Goal: Transaction & Acquisition: Purchase product/service

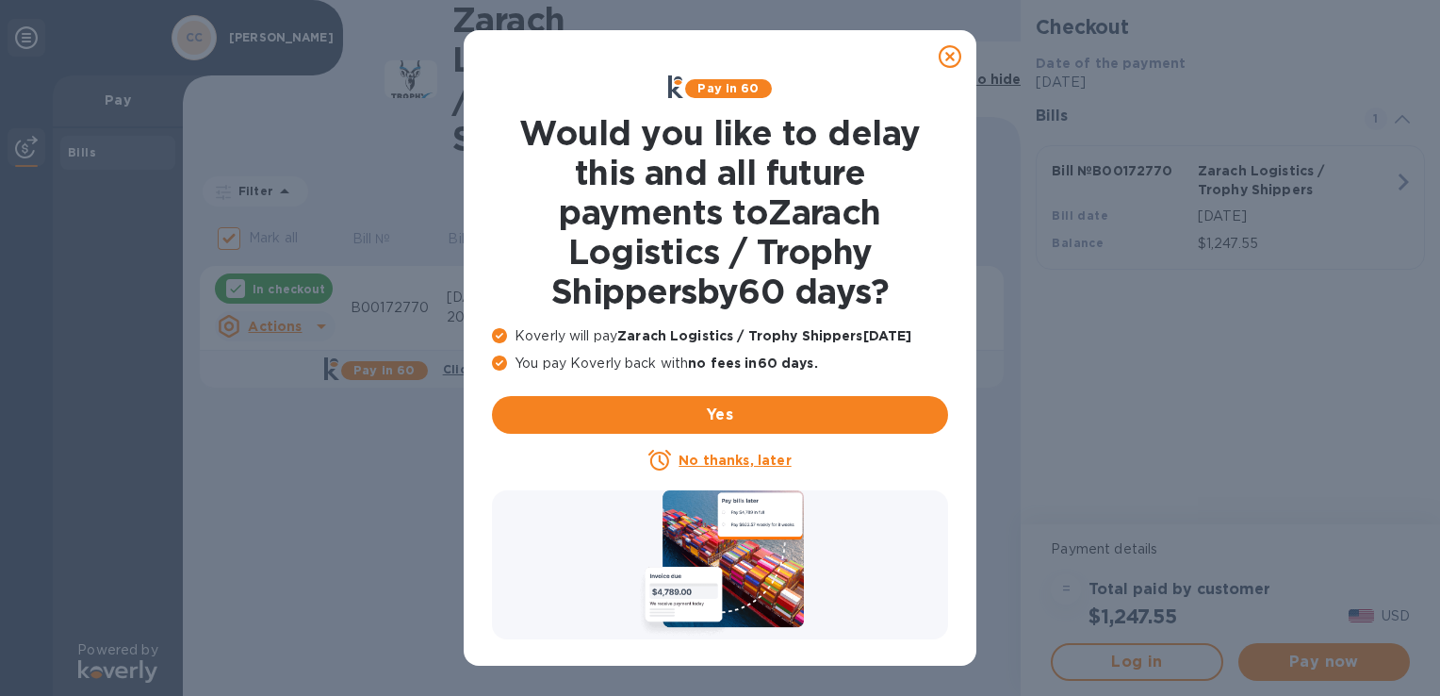
click at [951, 60] on icon at bounding box center [950, 56] width 23 height 23
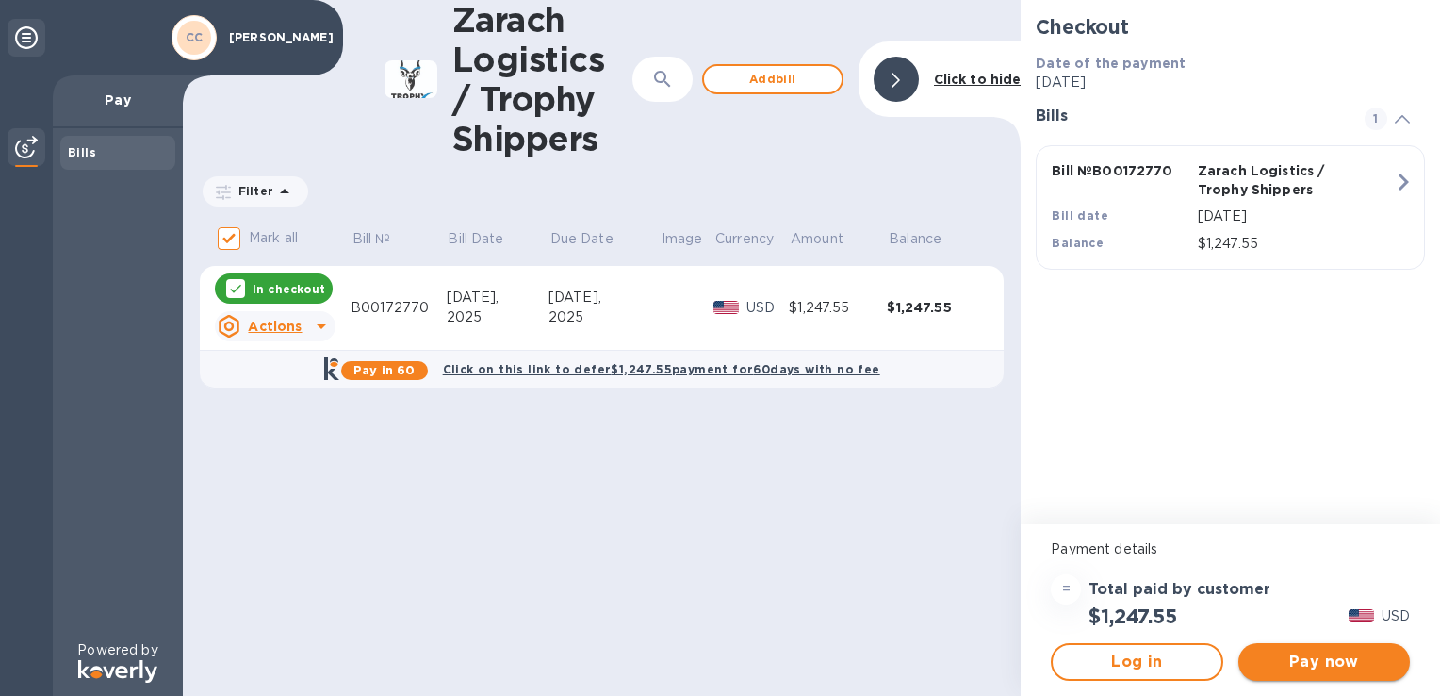
click at [1350, 669] on span "Pay now" at bounding box center [1324, 661] width 141 height 23
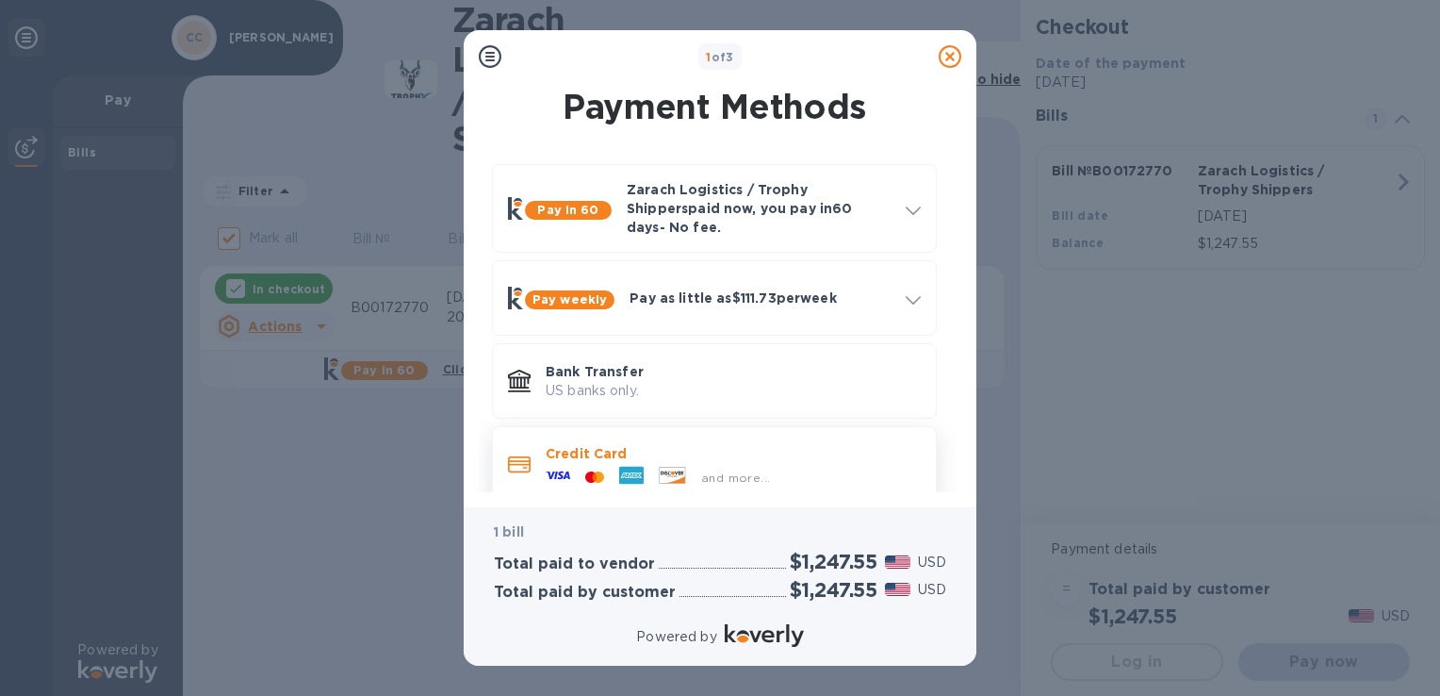
click at [642, 444] on p "Credit Card" at bounding box center [733, 453] width 375 height 19
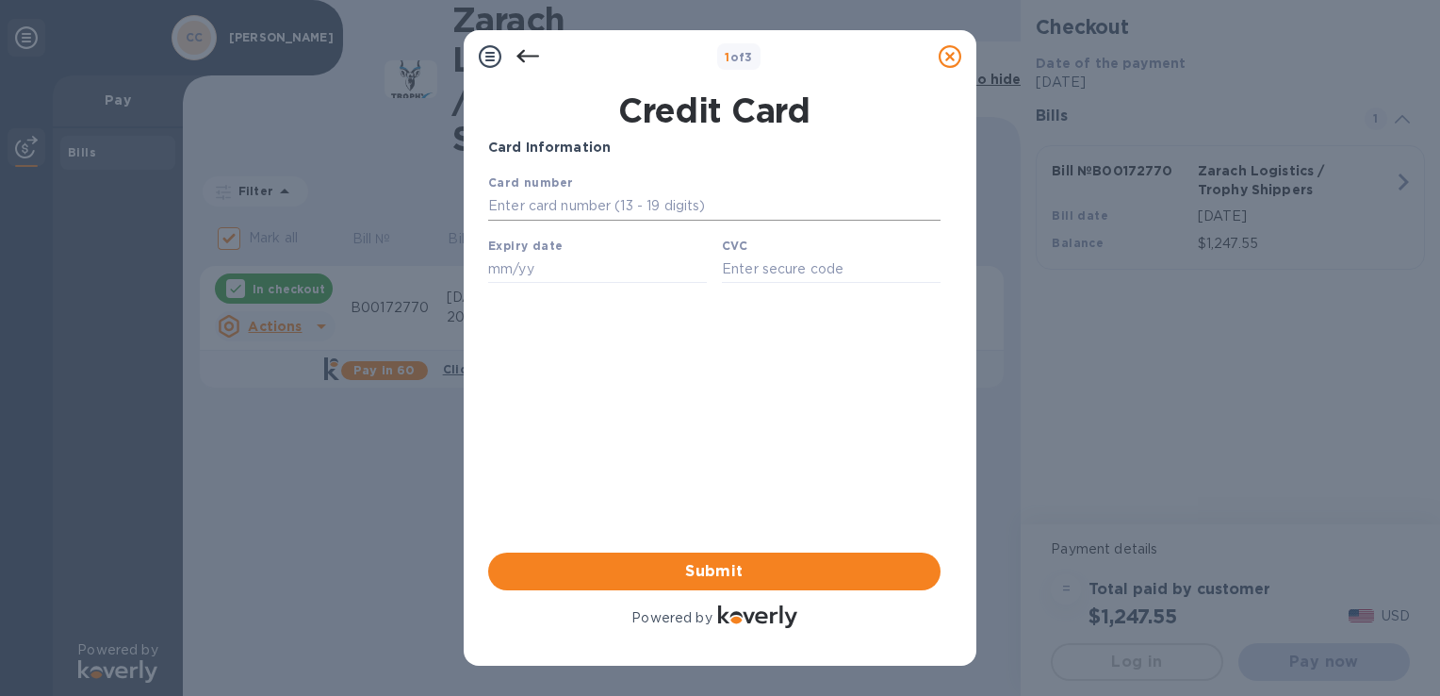
click at [623, 206] on input "text" at bounding box center [714, 206] width 452 height 28
type input "[CREDIT_CARD_NUMBER]"
click at [495, 269] on input "text" at bounding box center [597, 269] width 219 height 28
type input "06/30"
type input "890"
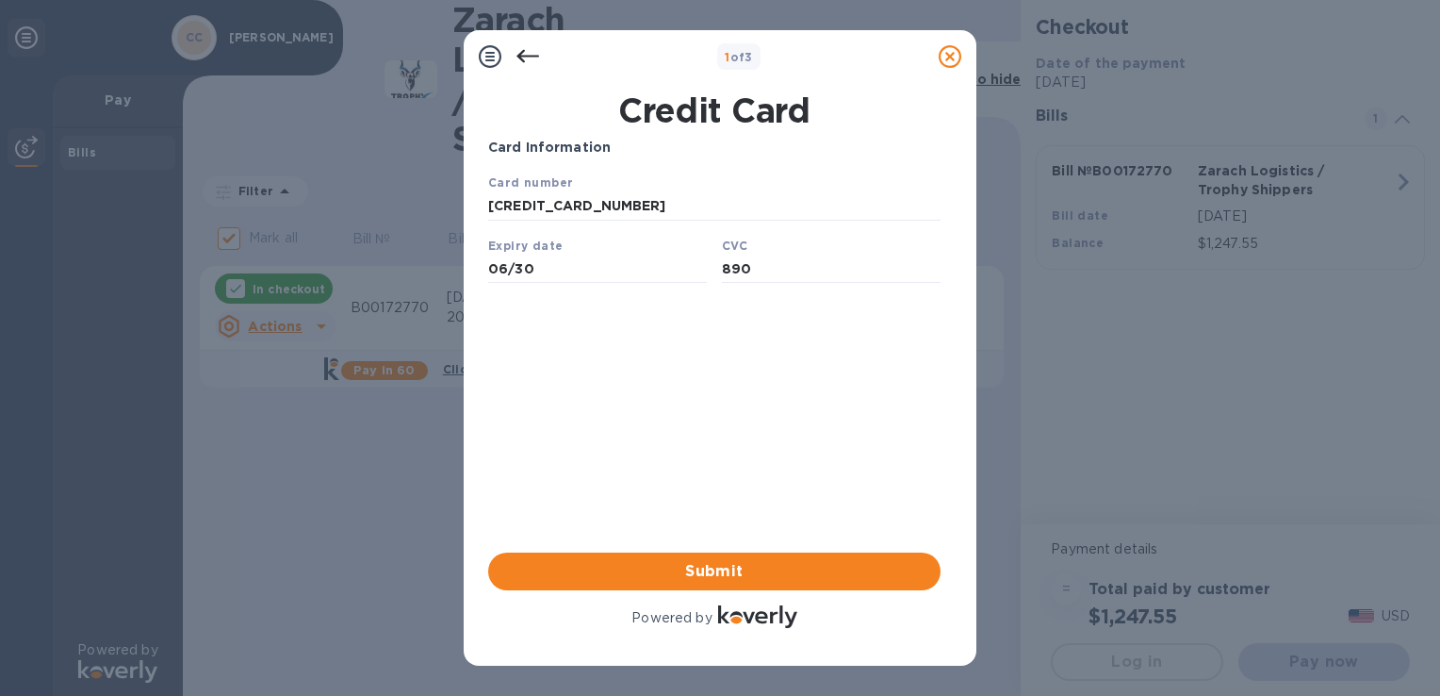
click at [614, 420] on div "Card Information Your browser does not support iframes Submit Powered by" at bounding box center [714, 385] width 452 height 494
click at [708, 575] on span "Submit" at bounding box center [714, 571] width 422 height 23
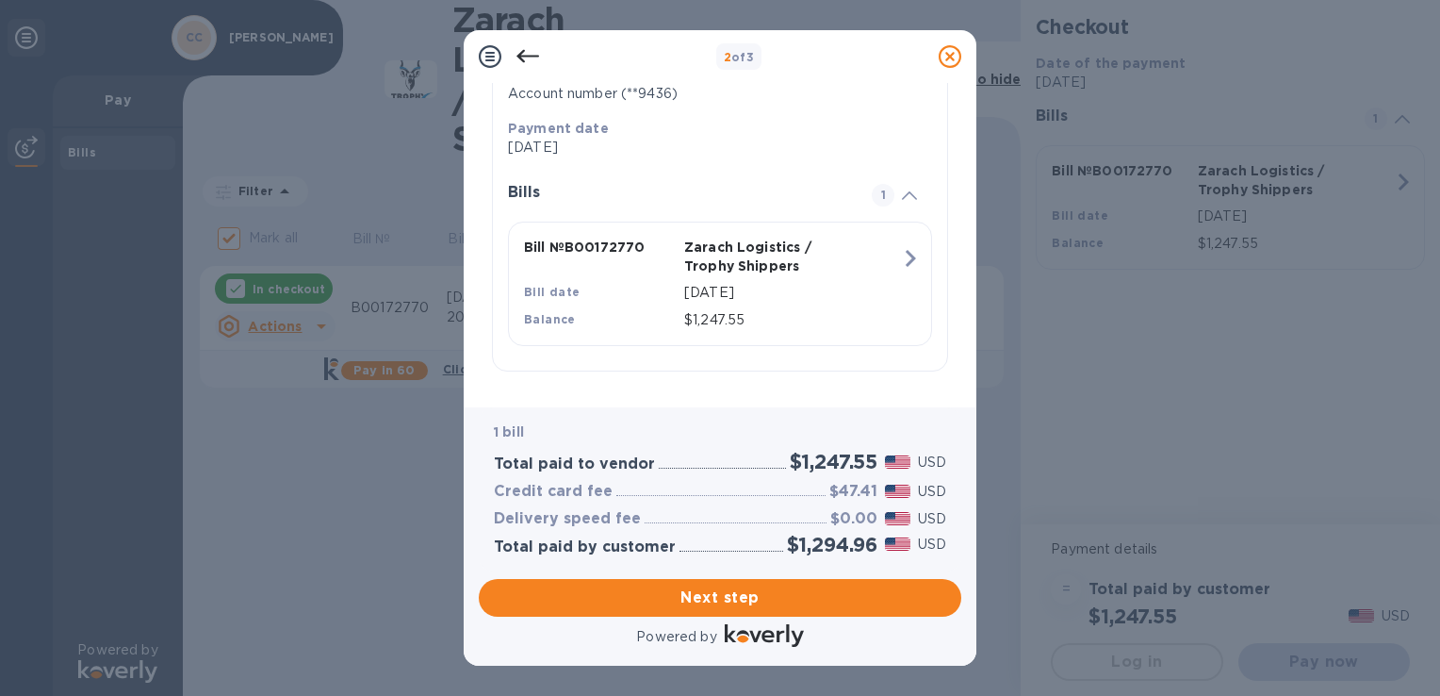
scroll to position [351, 0]
click at [693, 599] on span "Next step" at bounding box center [720, 597] width 452 height 23
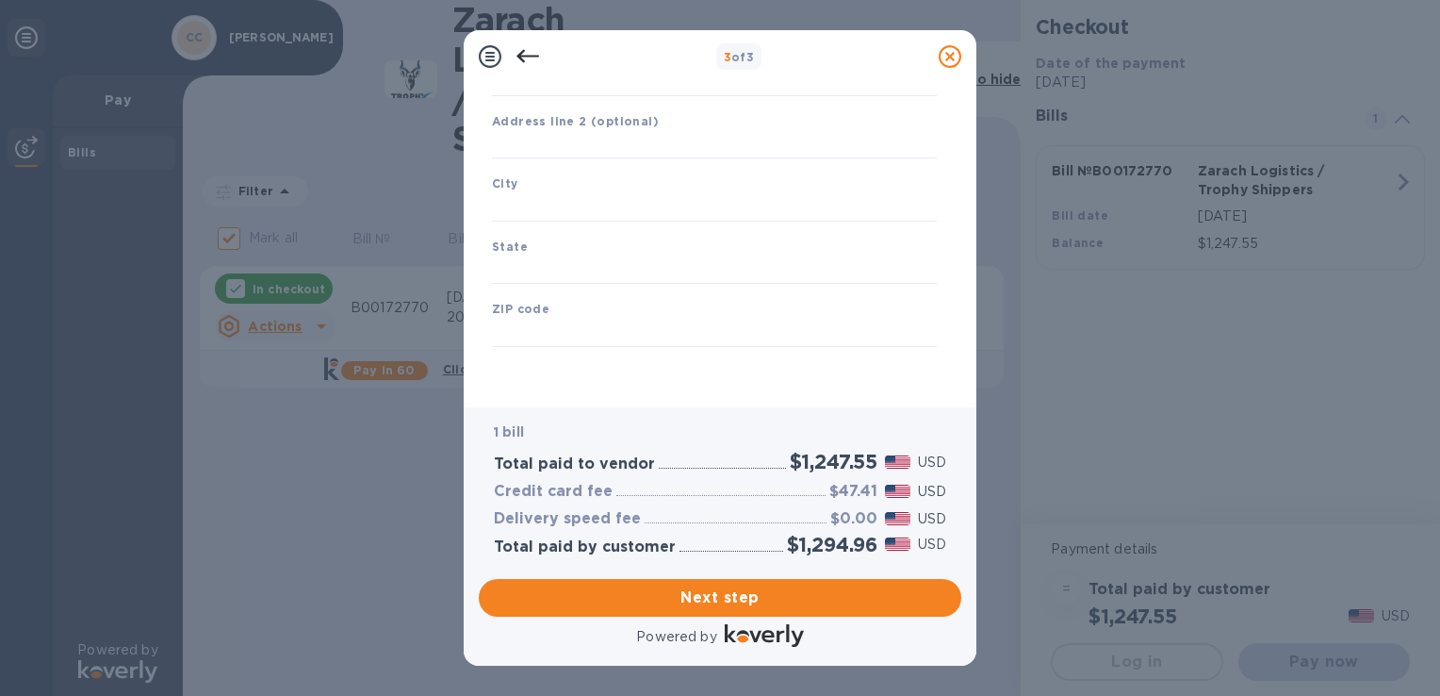
type input "[GEOGRAPHIC_DATA]"
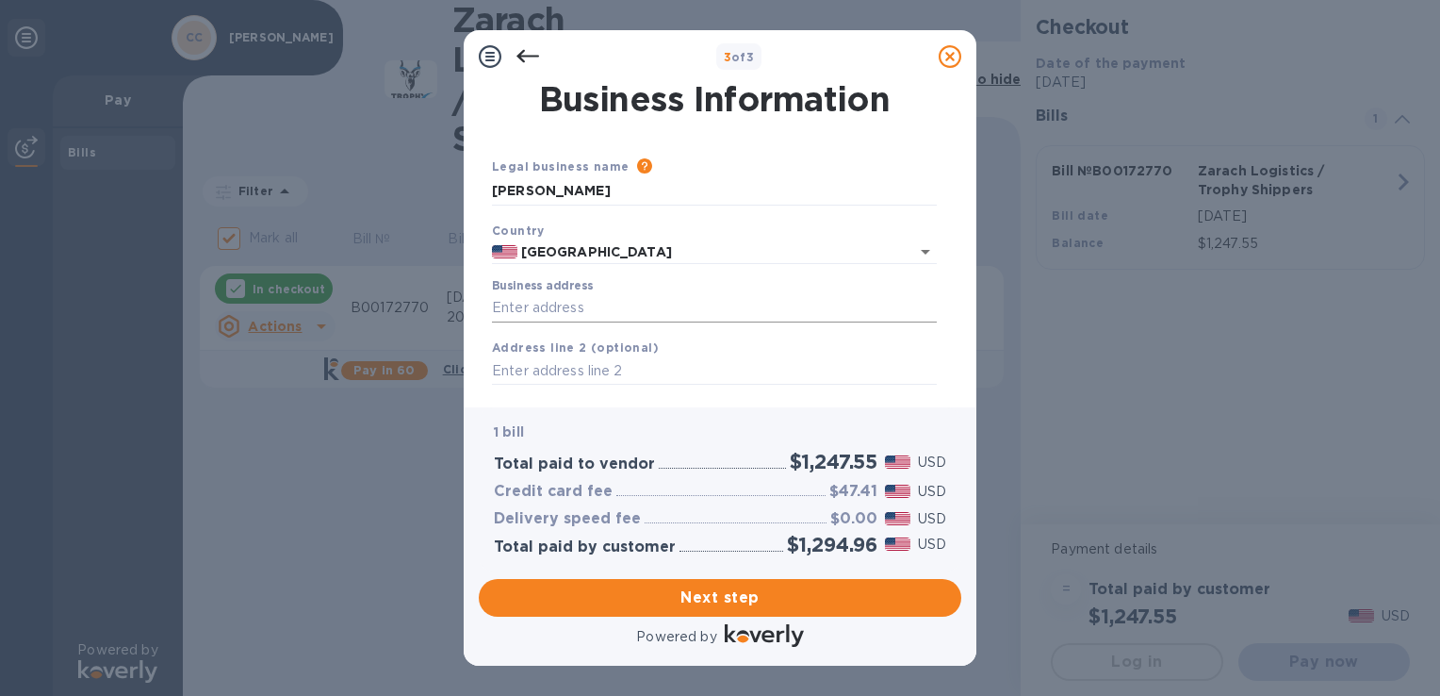
click at [627, 314] on input "Business address" at bounding box center [714, 308] width 445 height 28
type input "1192 FM 1052"
type input "UVALDE"
type input "[US_STATE]"
type input "78801"
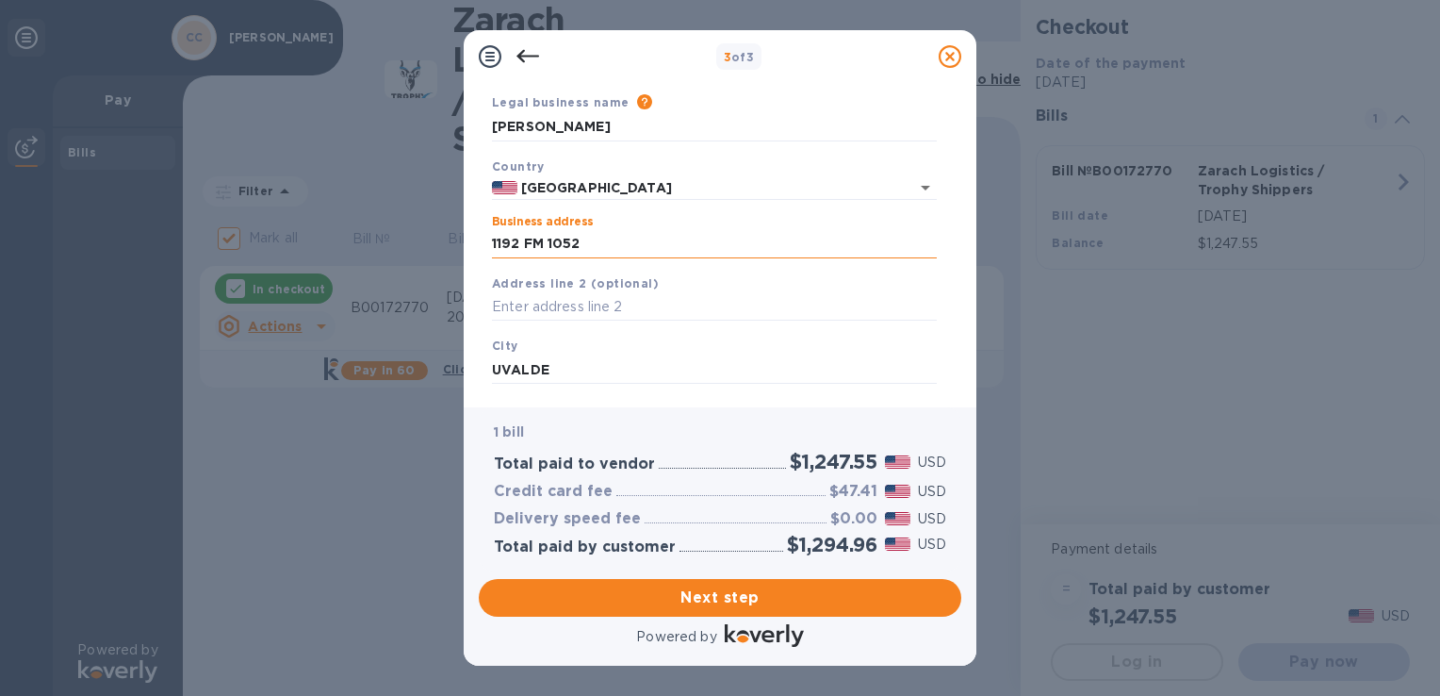
scroll to position [94, 0]
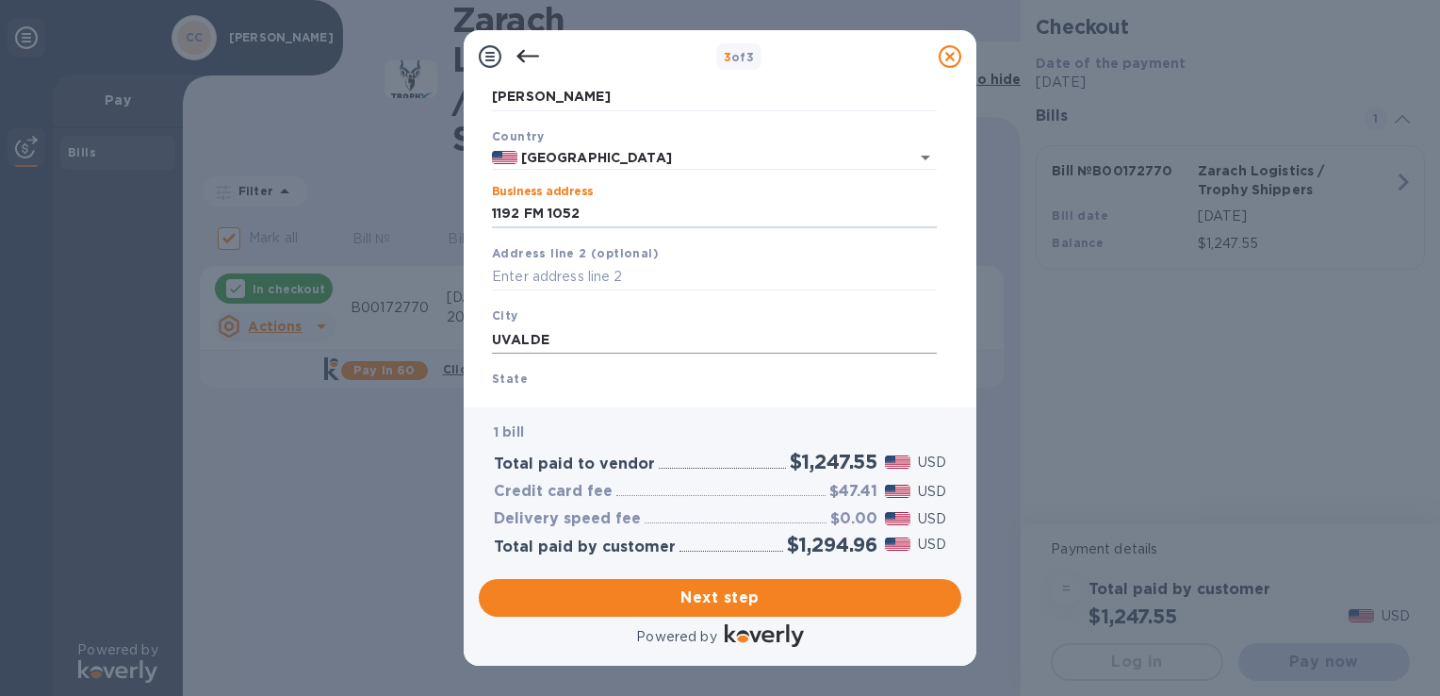
click at [681, 337] on input "UVALDE" at bounding box center [714, 339] width 445 height 28
type input "UVALDE"
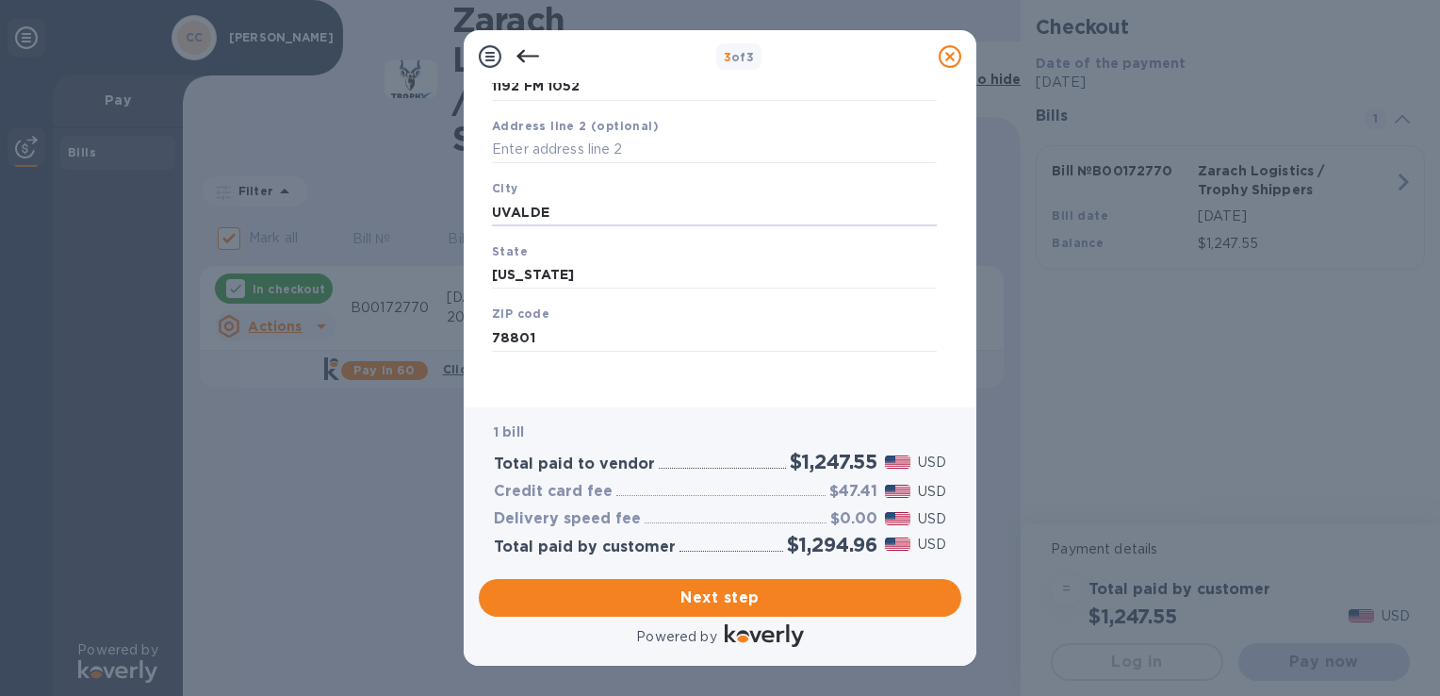
scroll to position [228, 0]
click at [732, 590] on span "Next step" at bounding box center [720, 597] width 452 height 23
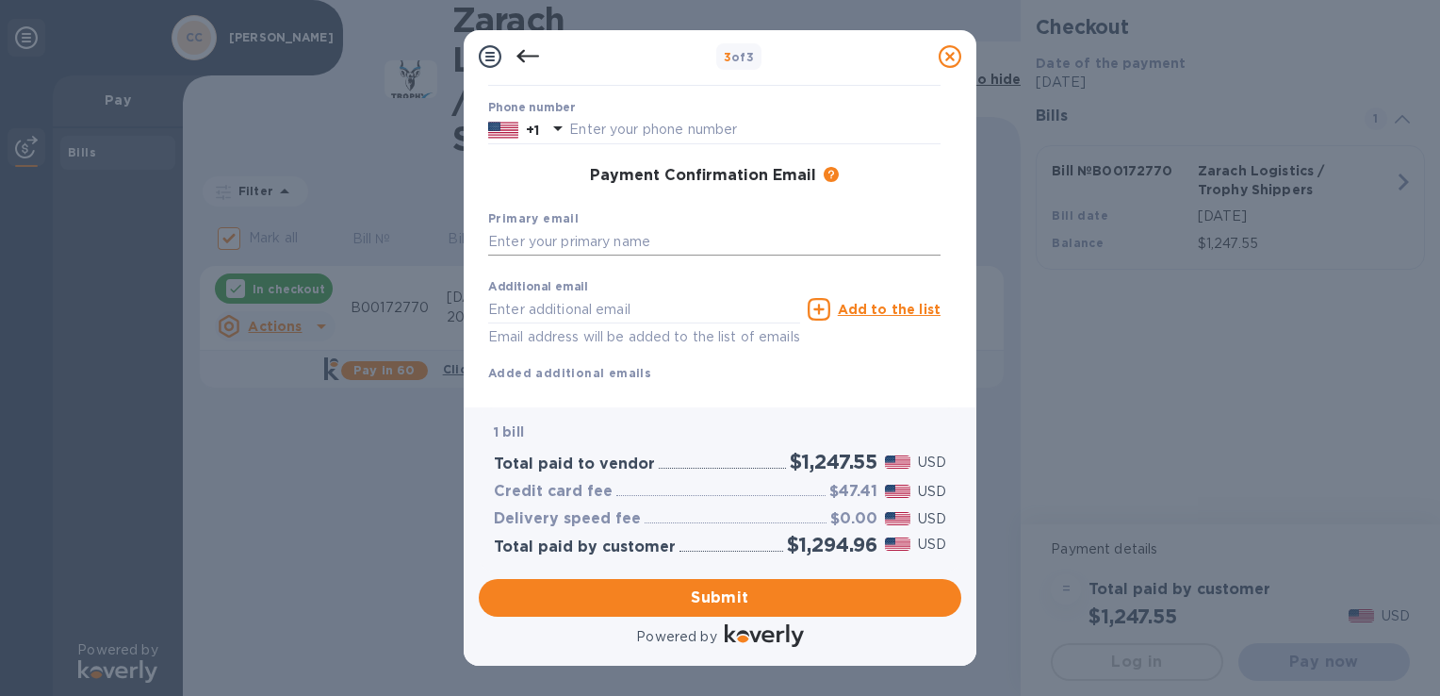
scroll to position [0, 0]
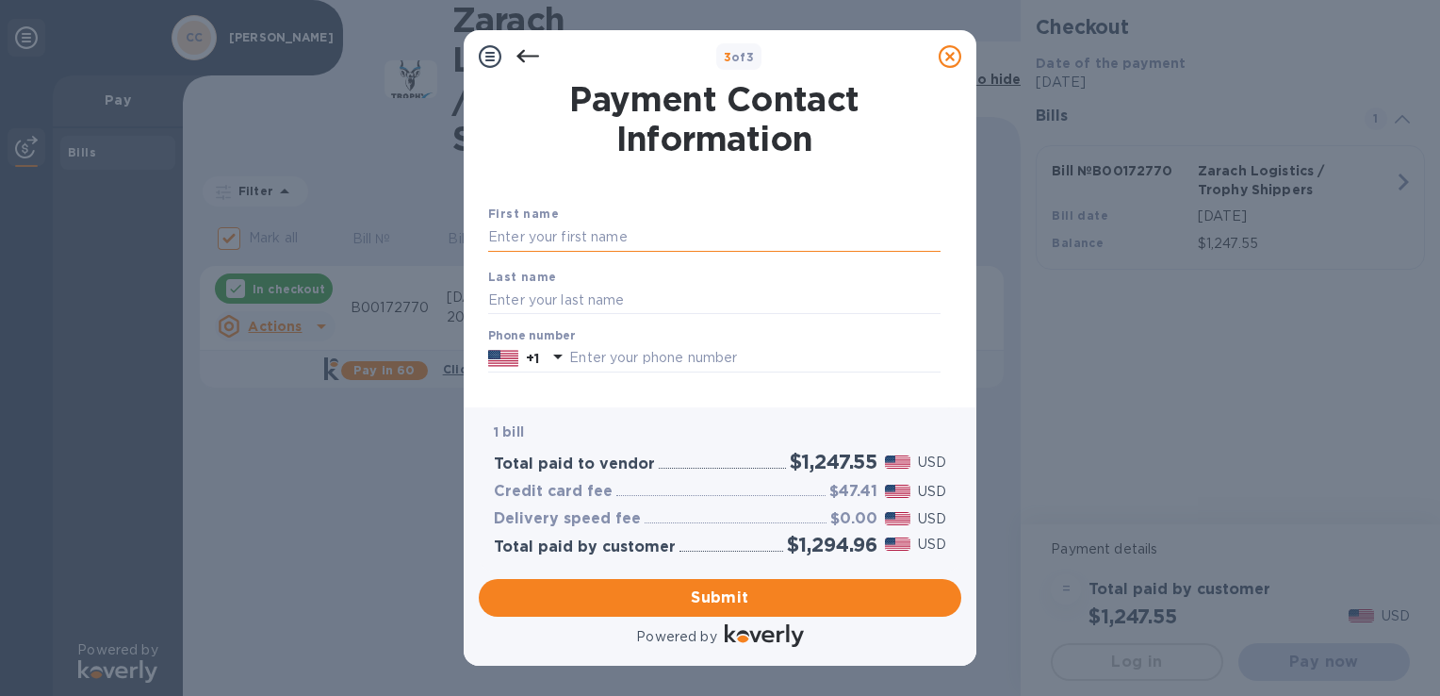
click at [689, 245] on input "text" at bounding box center [714, 237] width 452 height 28
type input "[PERSON_NAME]"
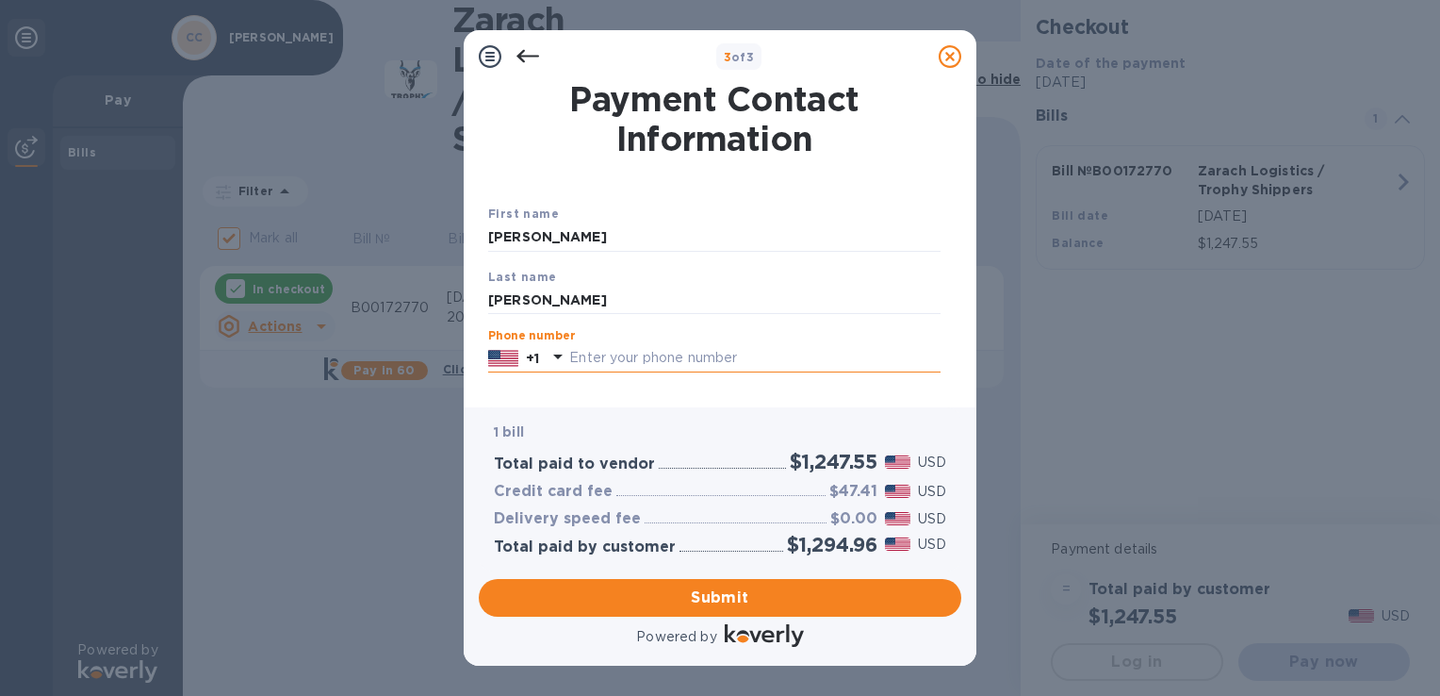
click at [699, 362] on input "text" at bounding box center [754, 358] width 371 height 28
type input "7135031987"
type input "[EMAIL_ADDRESS][DOMAIN_NAME]"
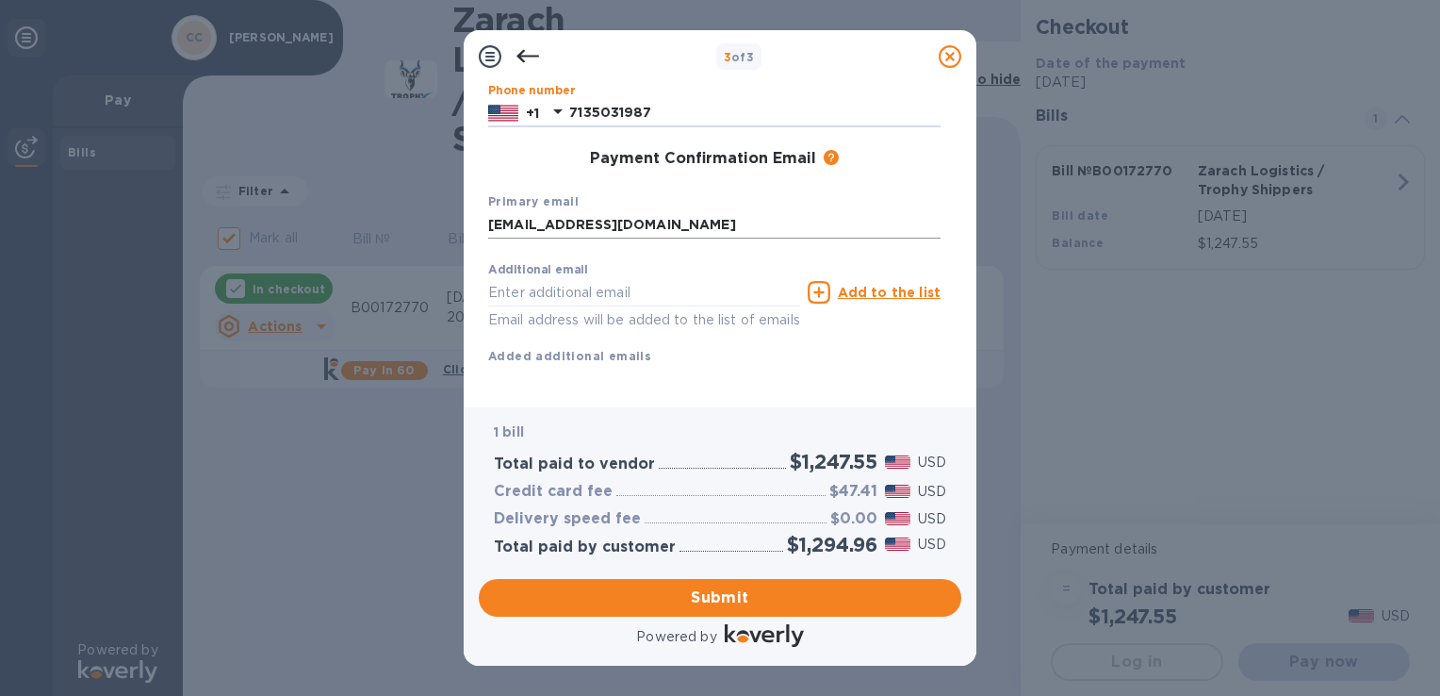
scroll to position [271, 0]
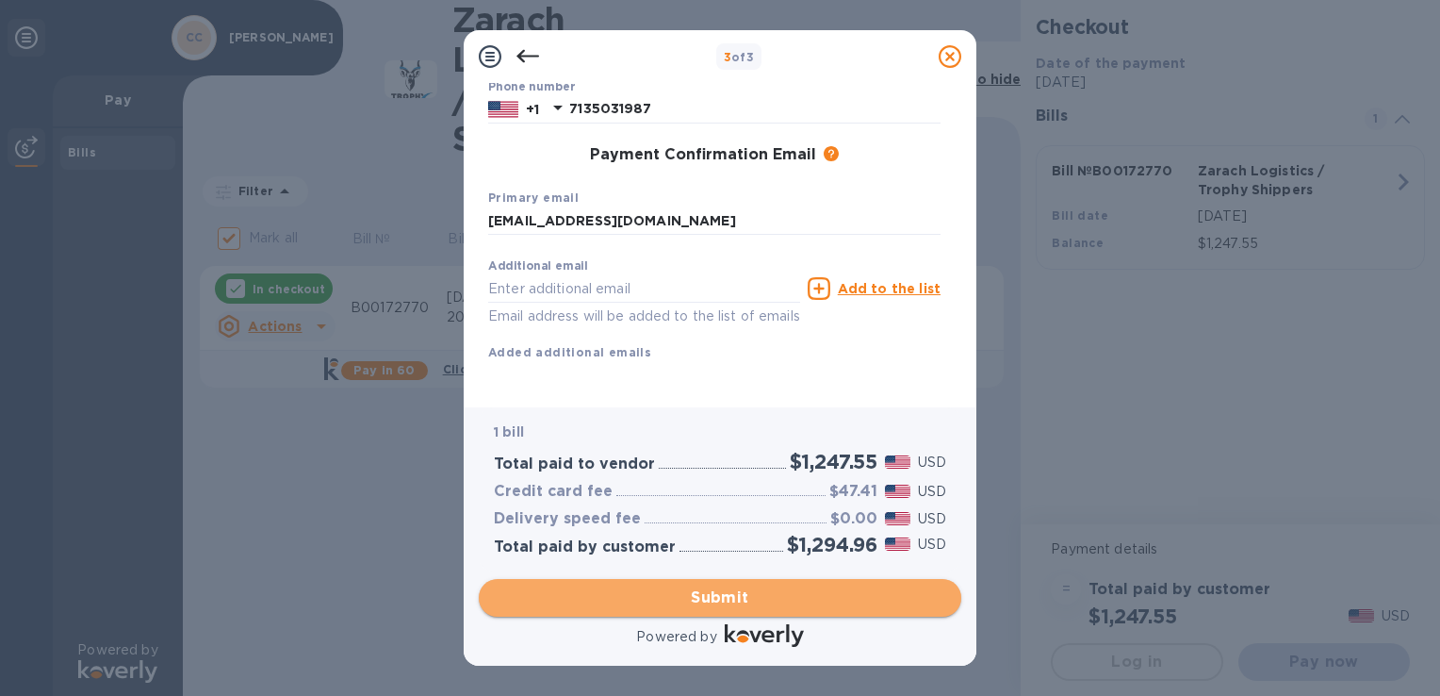
click at [713, 594] on span "Submit" at bounding box center [720, 597] width 452 height 23
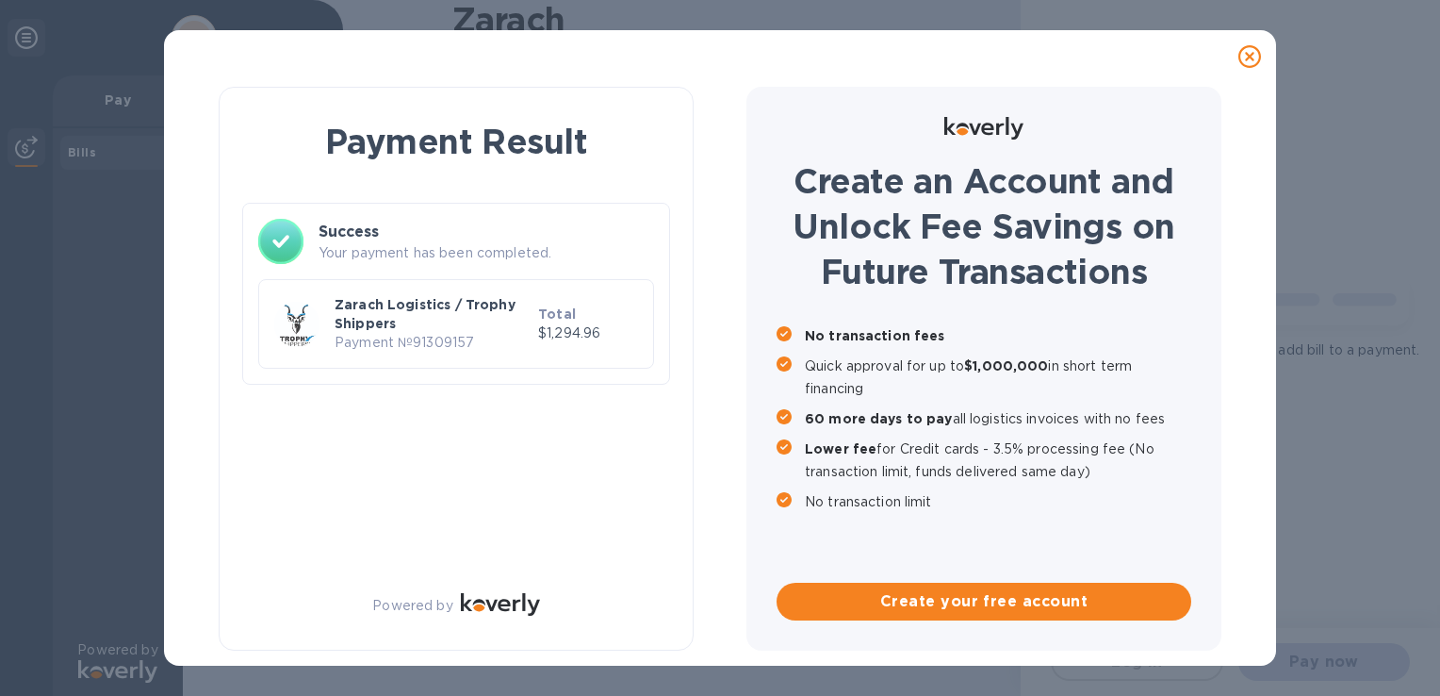
checkbox input "false"
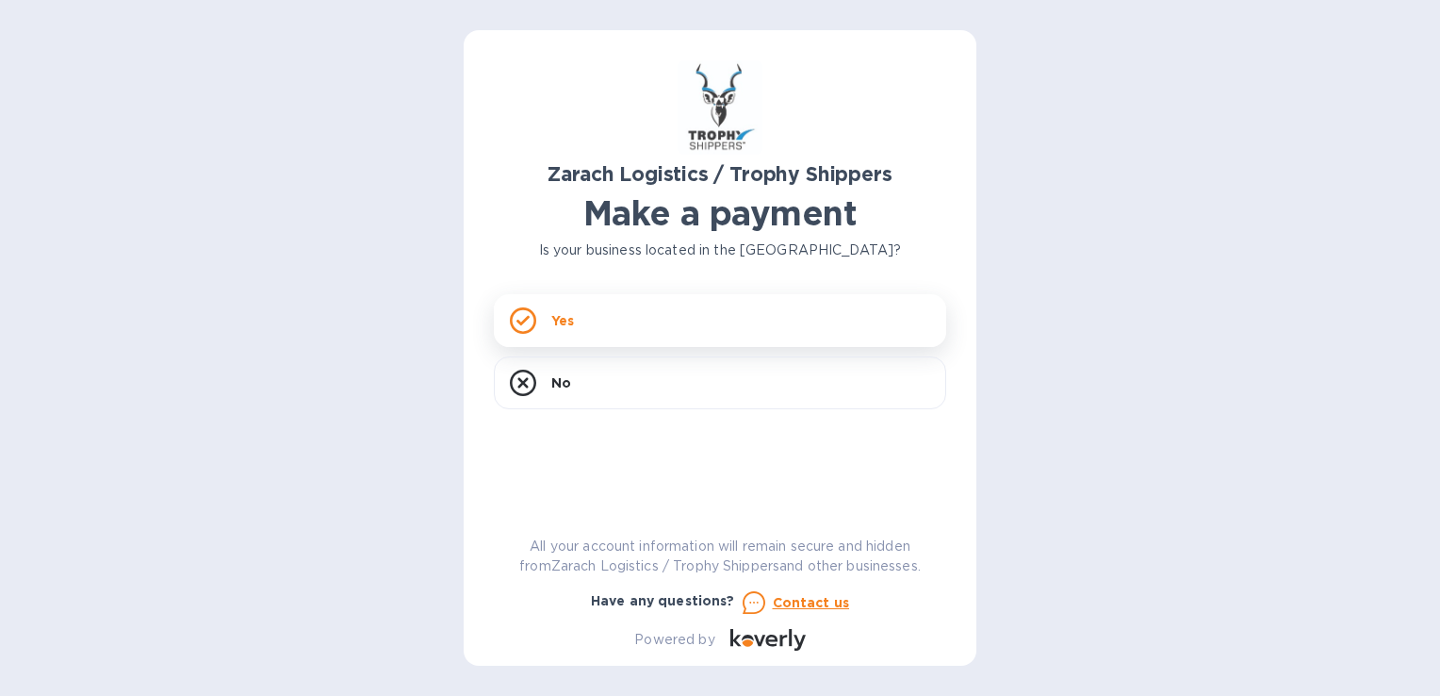
click at [628, 319] on div "Yes" at bounding box center [720, 320] width 452 height 53
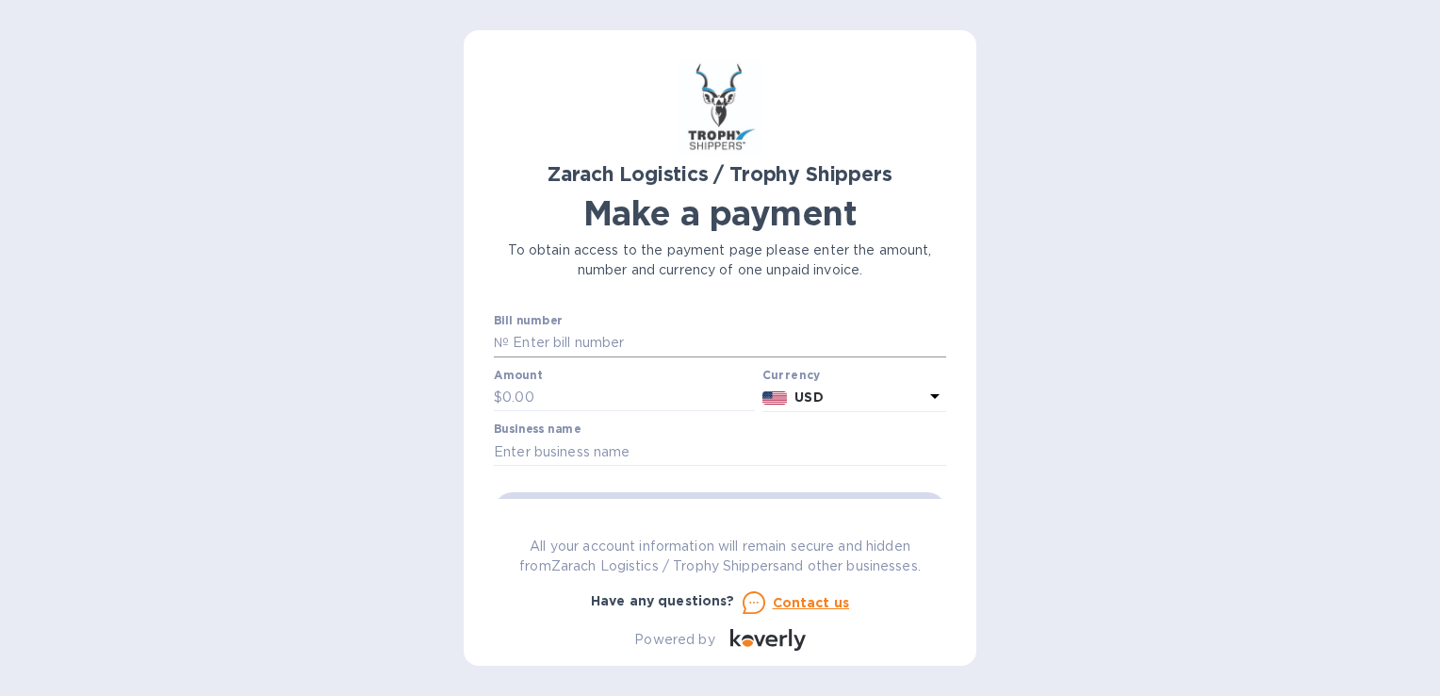
click at [618, 343] on input "text" at bounding box center [727, 343] width 437 height 28
type input "B00172772"
type input "1,252.56"
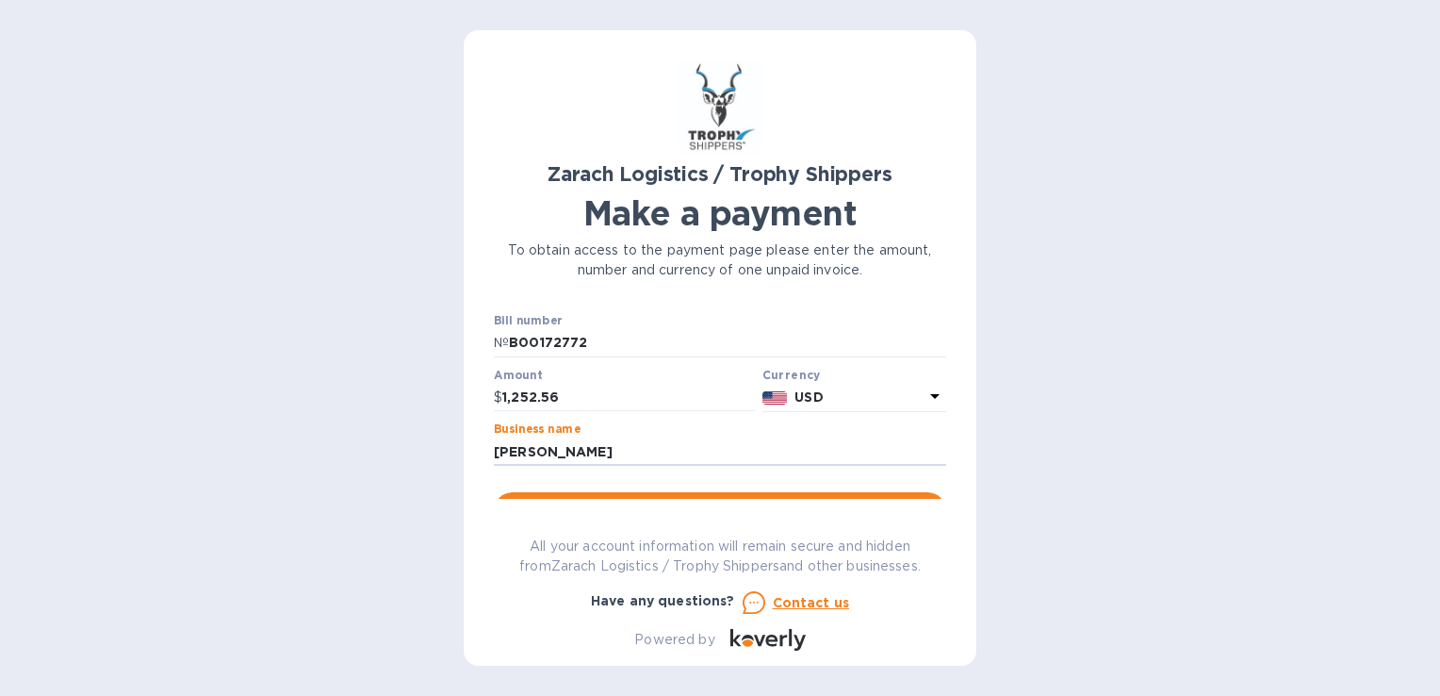
scroll to position [94, 0]
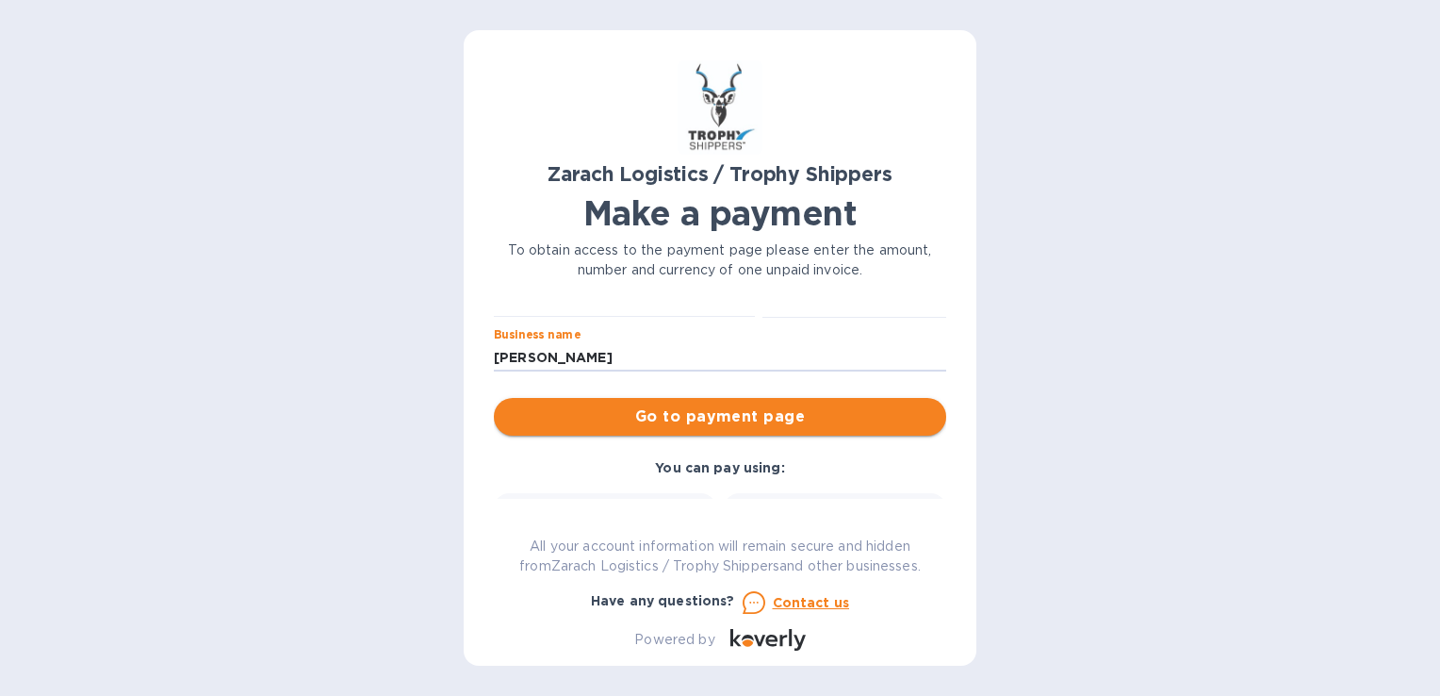
type input "ANDREW MALEN"
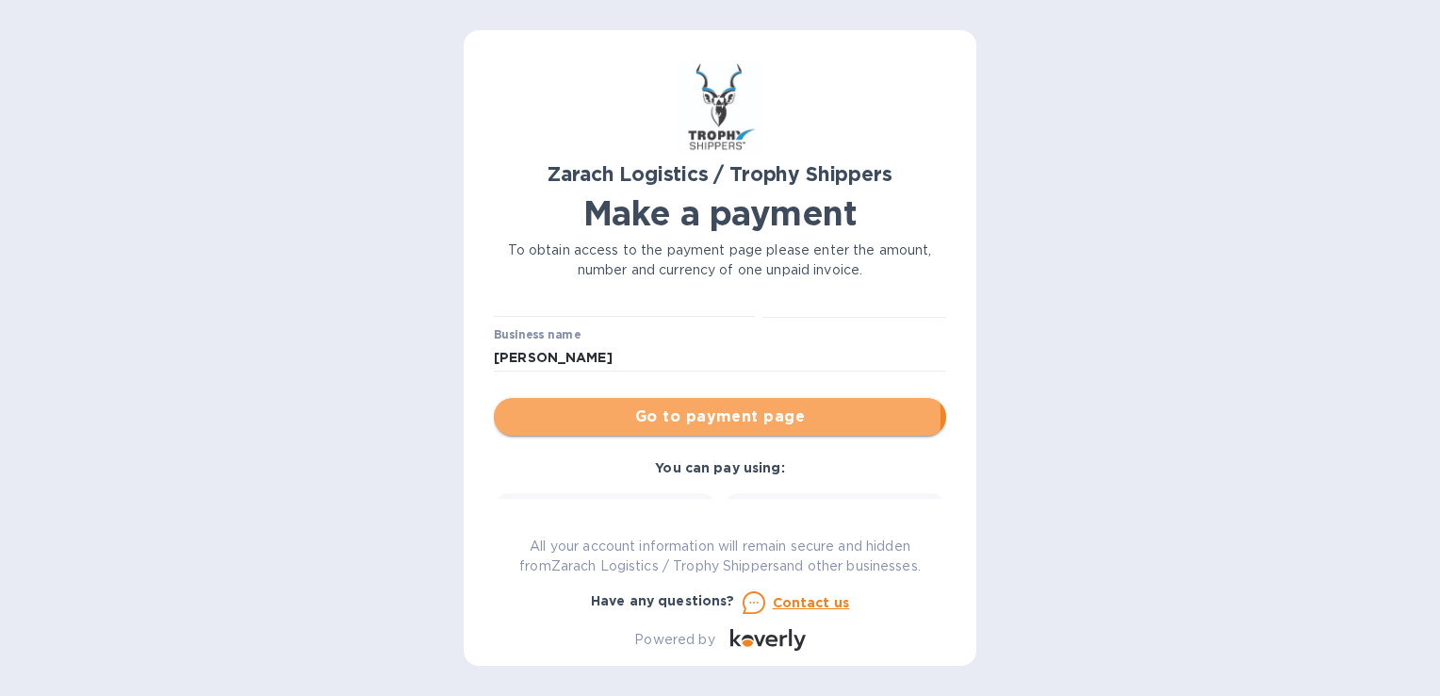
click at [644, 415] on span "Go to payment page" at bounding box center [720, 416] width 422 height 23
